Goal: Browse casually

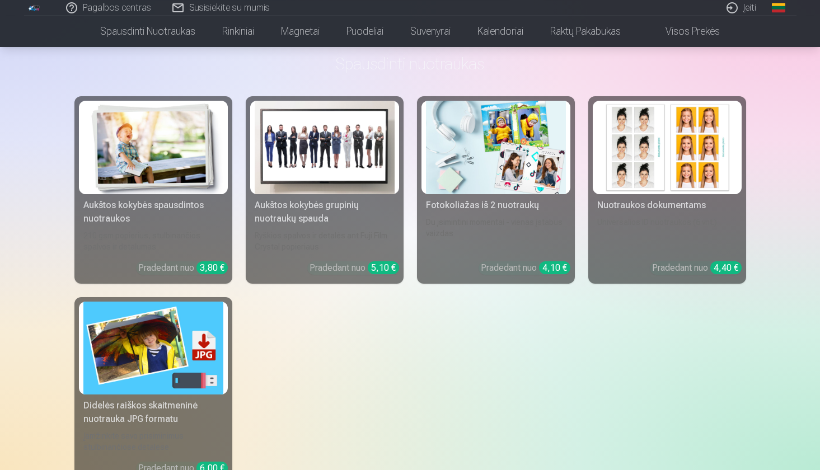
scroll to position [463, 0]
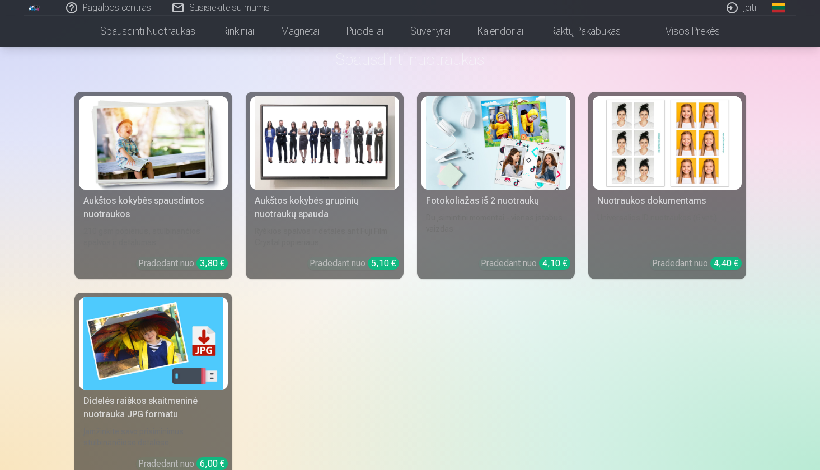
click at [330, 129] on img at bounding box center [325, 143] width 140 height 94
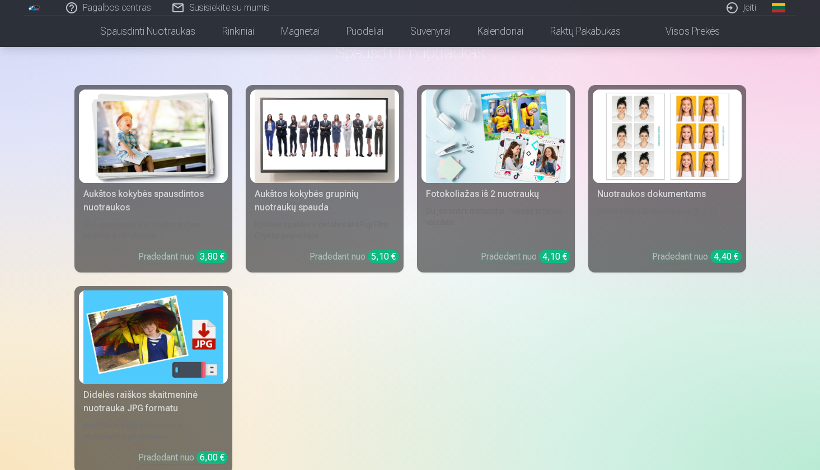
scroll to position [535, 0]
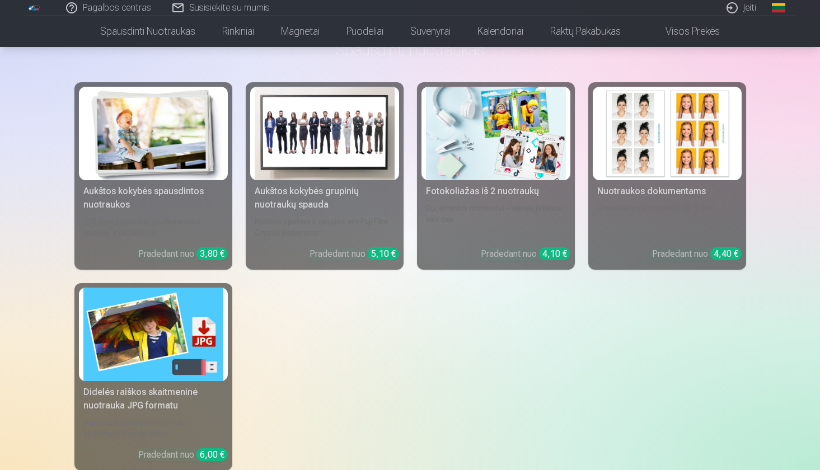
click at [506, 154] on img at bounding box center [496, 134] width 140 height 94
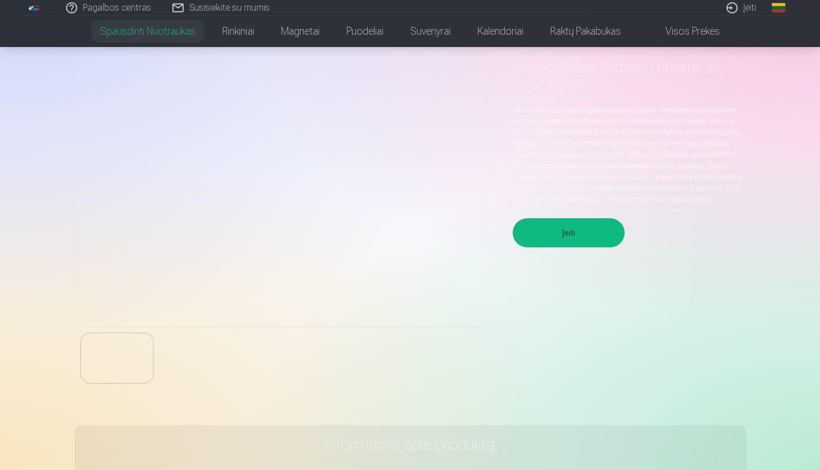
scroll to position [78, 0]
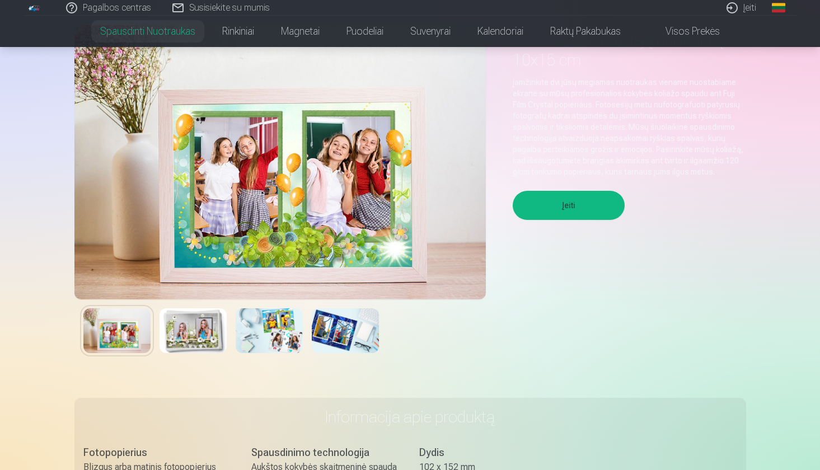
click at [198, 324] on img at bounding box center [193, 331] width 67 height 45
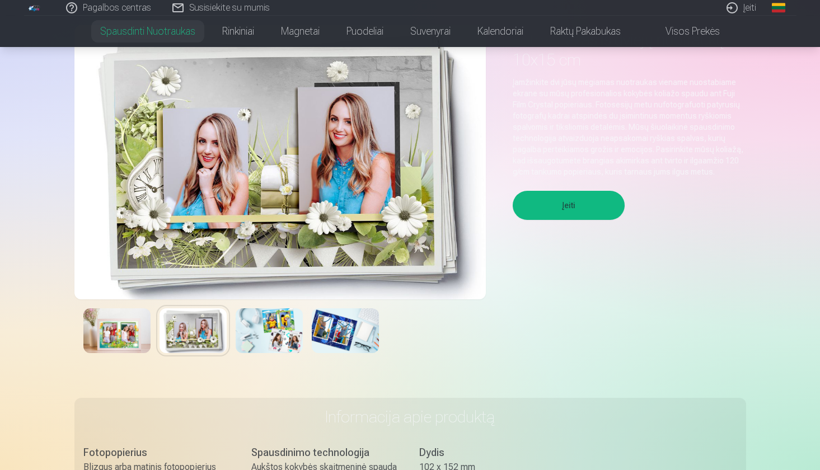
click at [296, 311] on img at bounding box center [269, 331] width 67 height 45
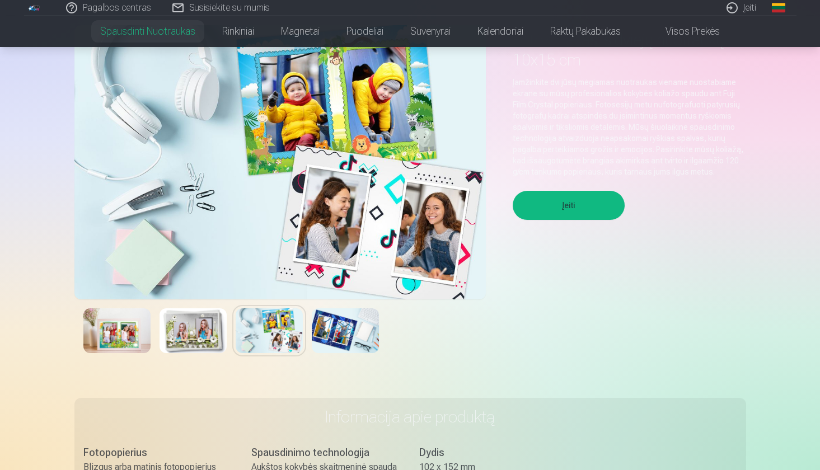
click at [358, 318] on img at bounding box center [345, 331] width 67 height 45
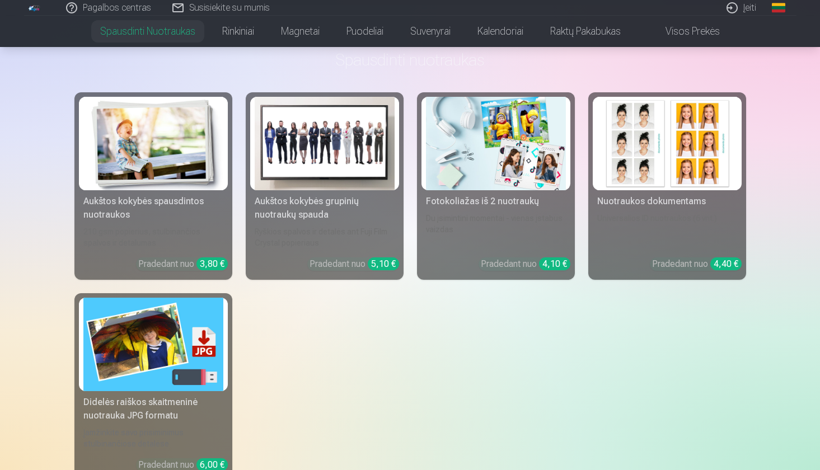
scroll to position [568, 0]
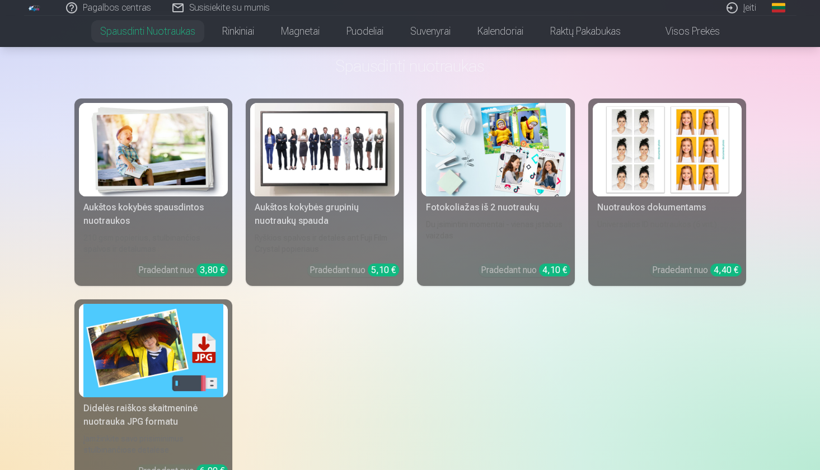
click at [659, 165] on img at bounding box center [667, 150] width 140 height 94
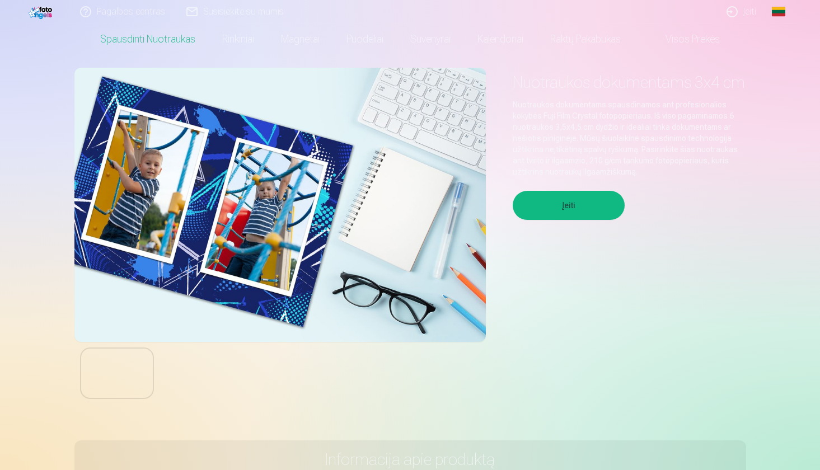
scroll to position [72, 0]
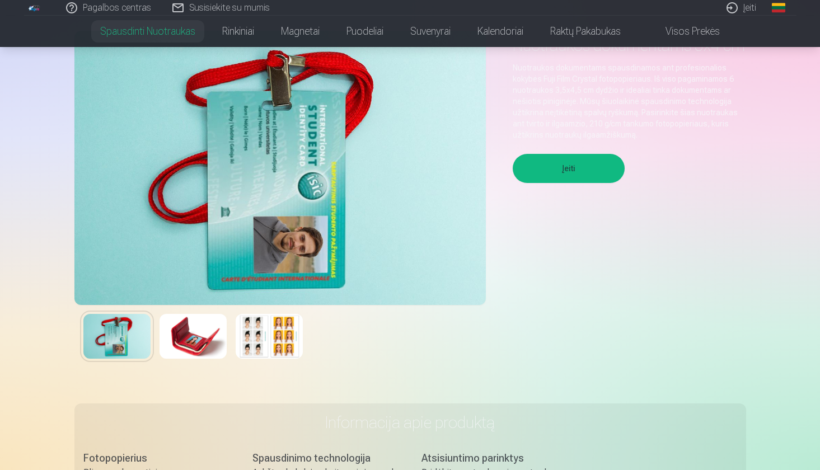
click at [127, 335] on img at bounding box center [116, 336] width 67 height 45
click at [185, 340] on img at bounding box center [193, 336] width 67 height 45
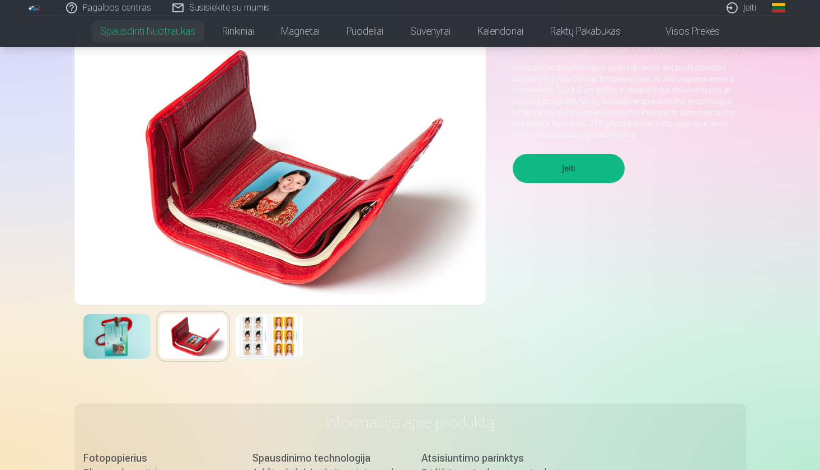
click at [269, 331] on img at bounding box center [269, 336] width 67 height 45
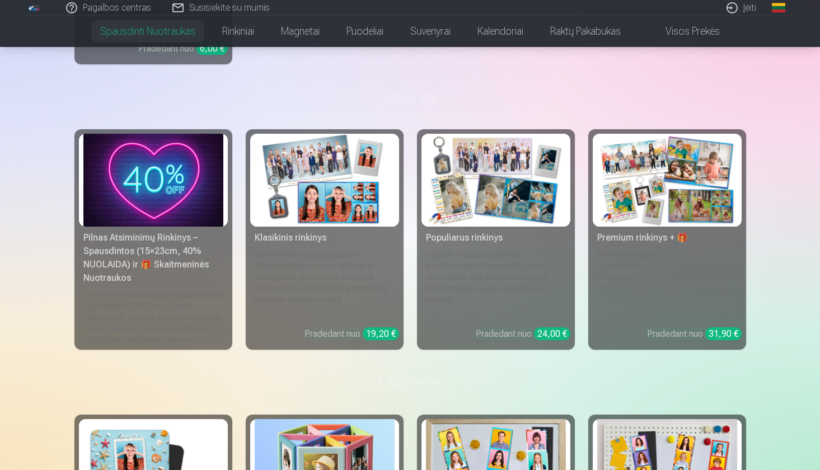
scroll to position [989, 0]
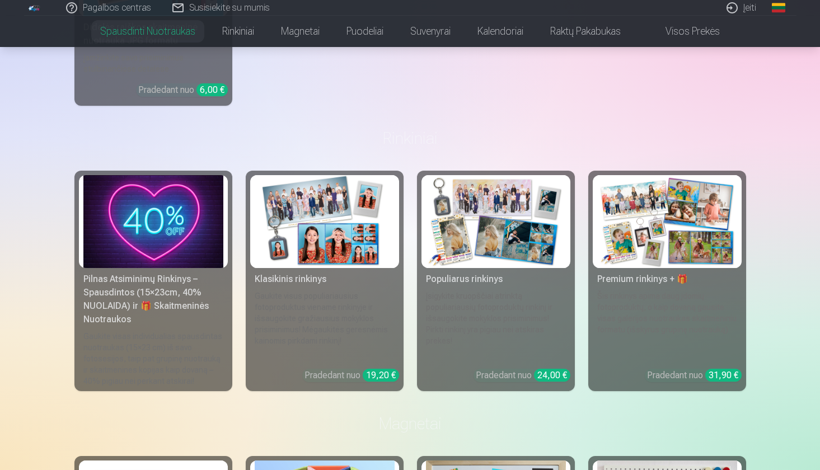
click at [660, 210] on img at bounding box center [667, 222] width 140 height 94
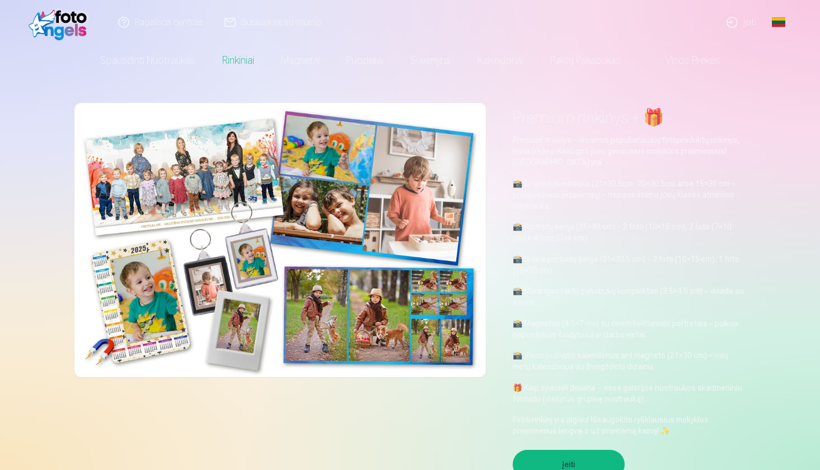
click at [782, 22] on link "Global" at bounding box center [779, 22] width 22 height 45
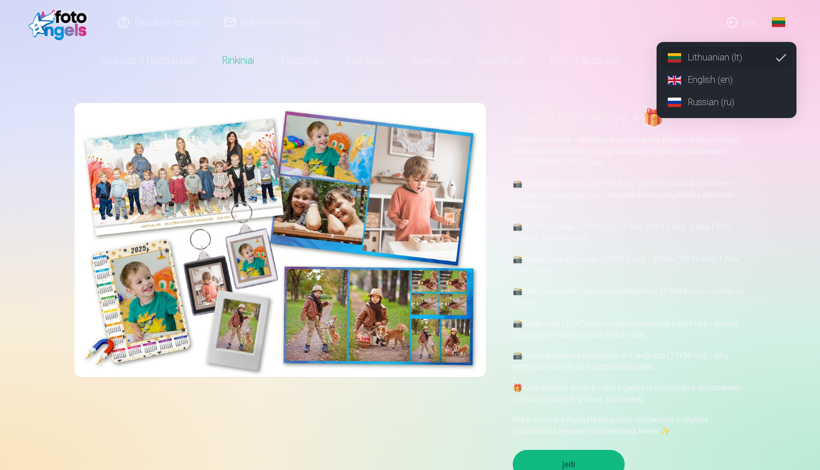
click at [782, 22] on link "Global" at bounding box center [779, 22] width 22 height 45
